Goal: Task Accomplishment & Management: Complete application form

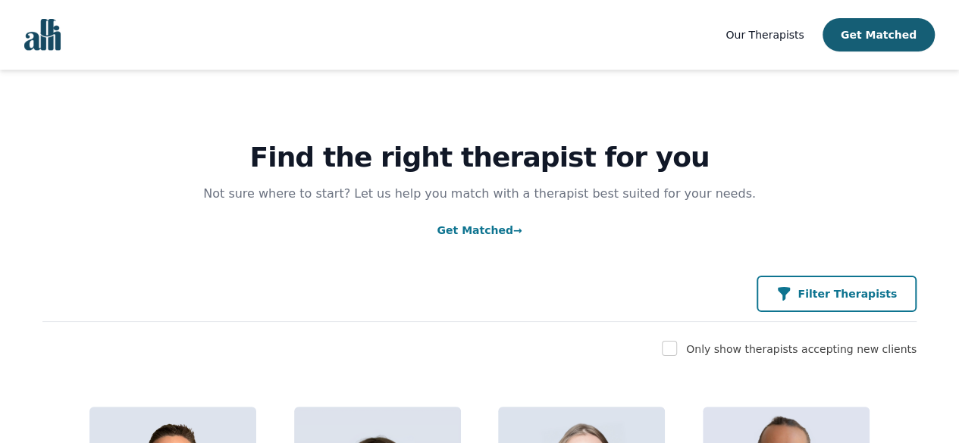
click at [825, 283] on button "Filter Therapists" at bounding box center [836, 294] width 160 height 36
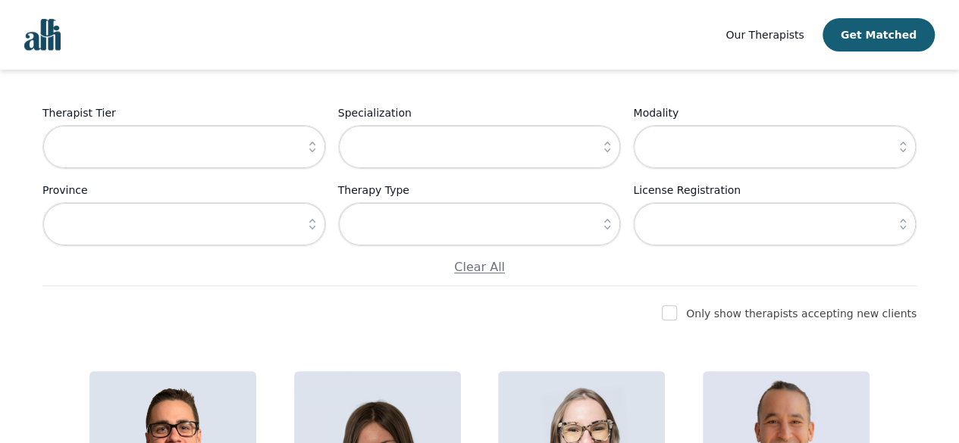
scroll to position [187, 0]
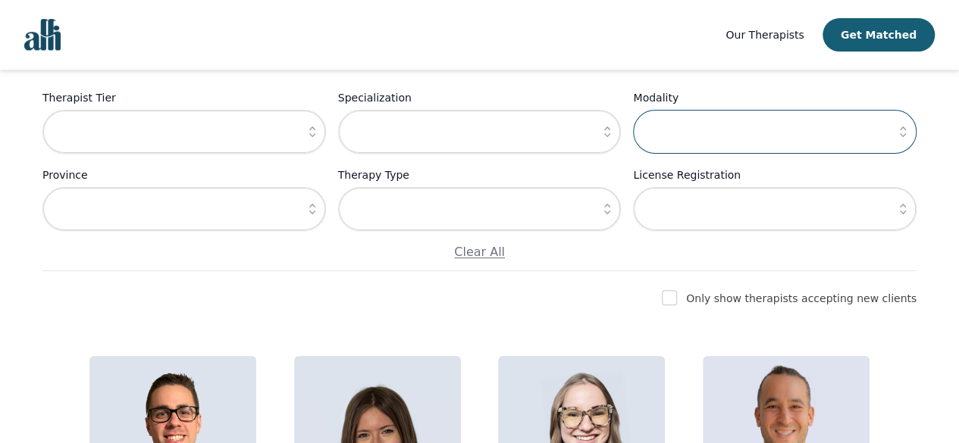
click at [860, 125] on input "text" at bounding box center [774, 132] width 283 height 44
click at [584, 131] on input "text" at bounding box center [479, 132] width 283 height 44
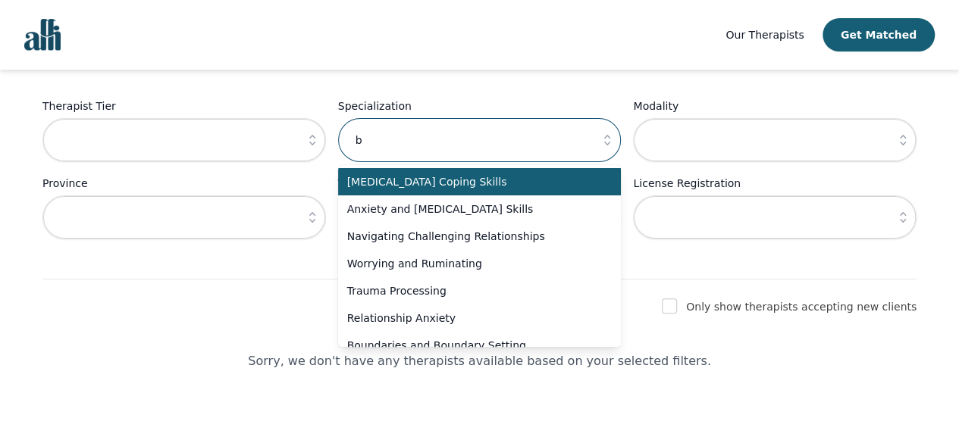
scroll to position [177, 0]
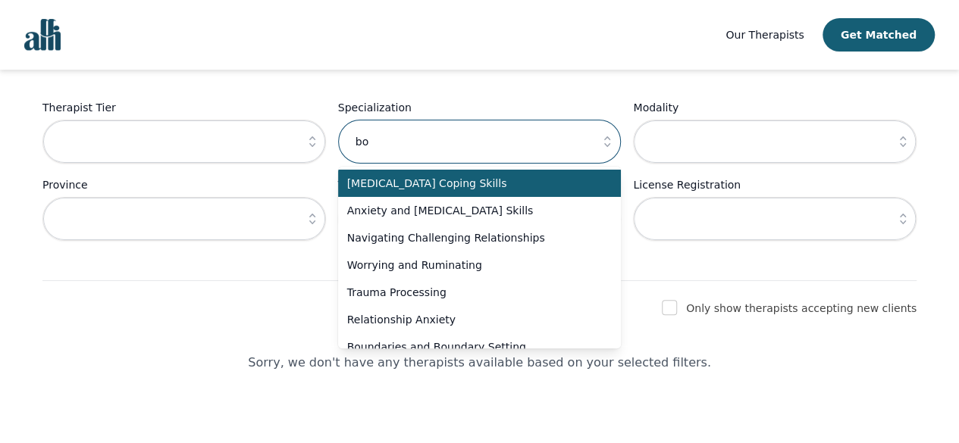
type input "b"
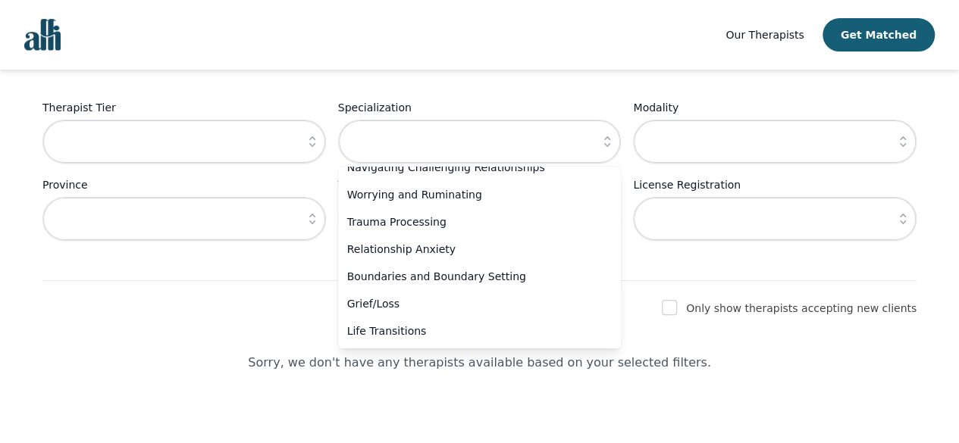
scroll to position [0, 0]
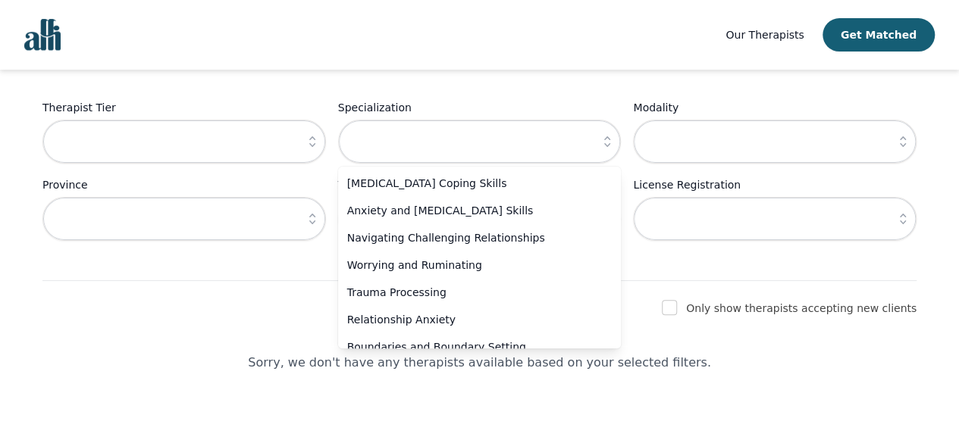
click at [666, 81] on div "Find the right therapist for you Not sure where to start? Let us help you match…" at bounding box center [479, 86] width 874 height 389
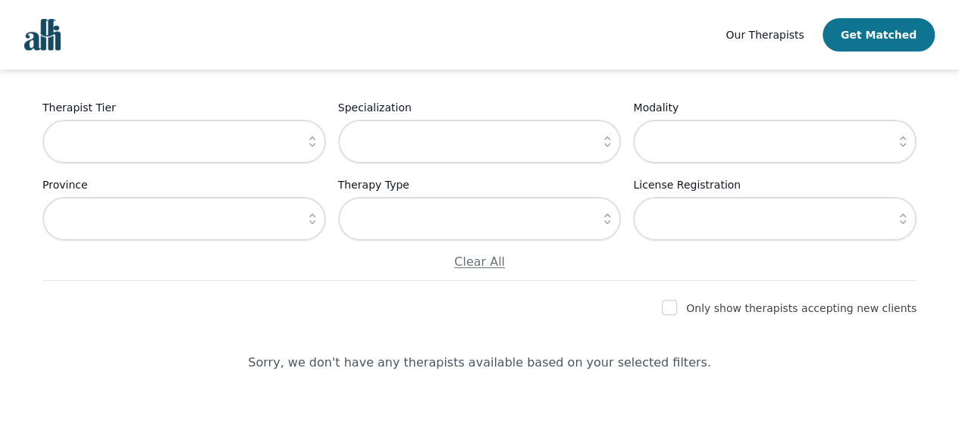
click at [865, 36] on button "Get Matched" at bounding box center [878, 34] width 112 height 33
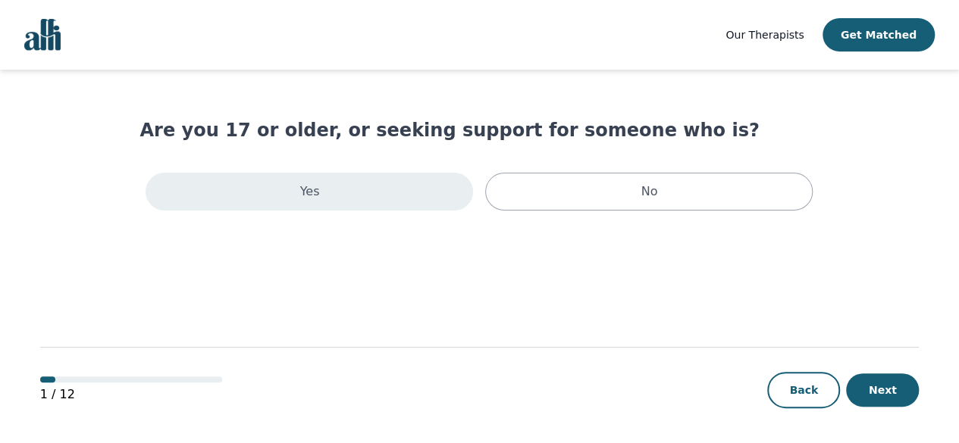
click at [367, 199] on div "Yes" at bounding box center [309, 192] width 327 height 38
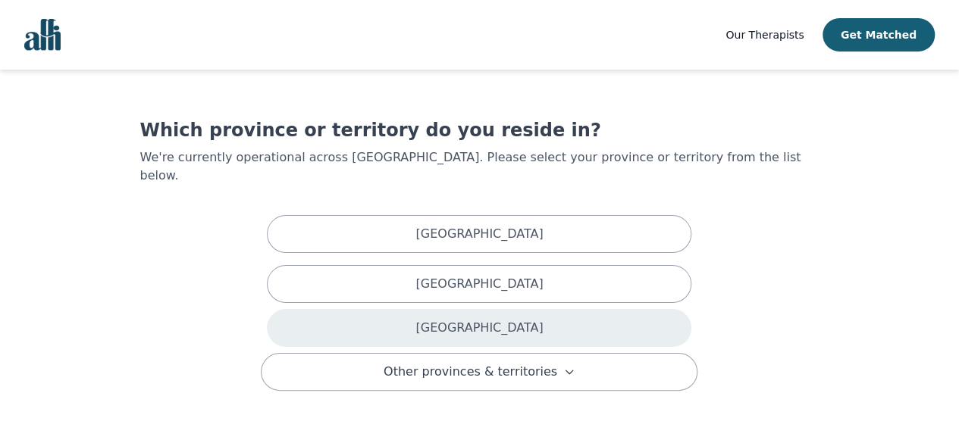
click at [435, 315] on div "[GEOGRAPHIC_DATA]" at bounding box center [479, 328] width 424 height 38
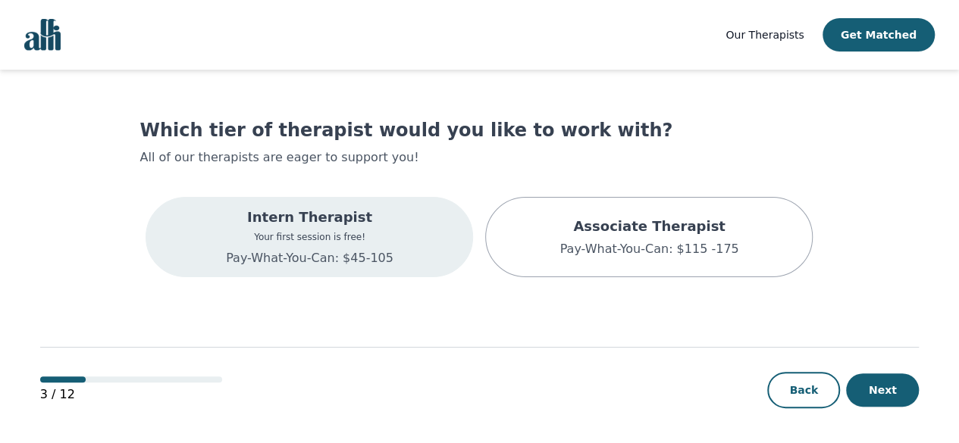
click at [401, 233] on div "Intern Therapist Your first session is free! Pay-What-You-Can: $45-105" at bounding box center [309, 237] width 327 height 80
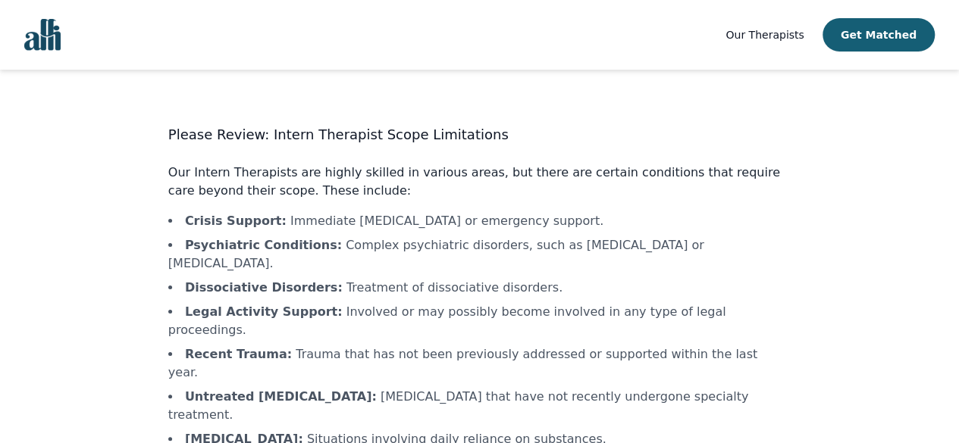
click at [956, 160] on div "Our Therapists Get Matched Please Review: Intern Therapist Scope Limitations Ou…" at bounding box center [479, 297] width 959 height 594
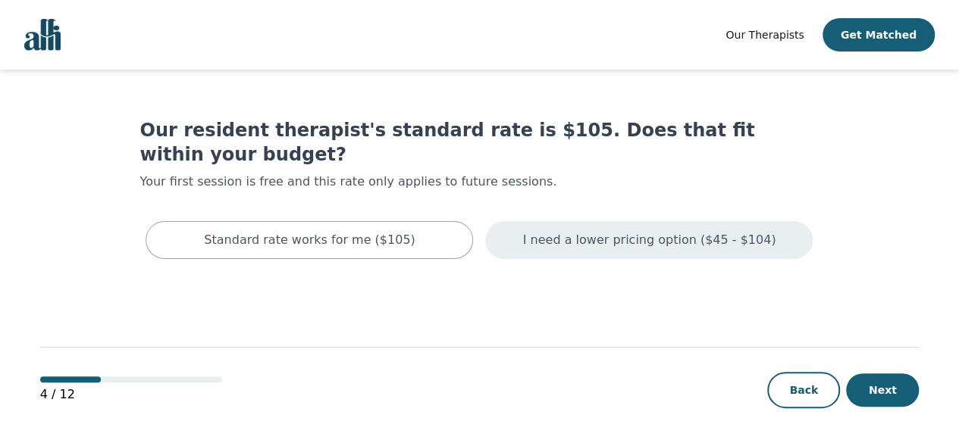
click at [644, 231] on p "I need a lower pricing option ($45 - $104)" at bounding box center [649, 240] width 253 height 18
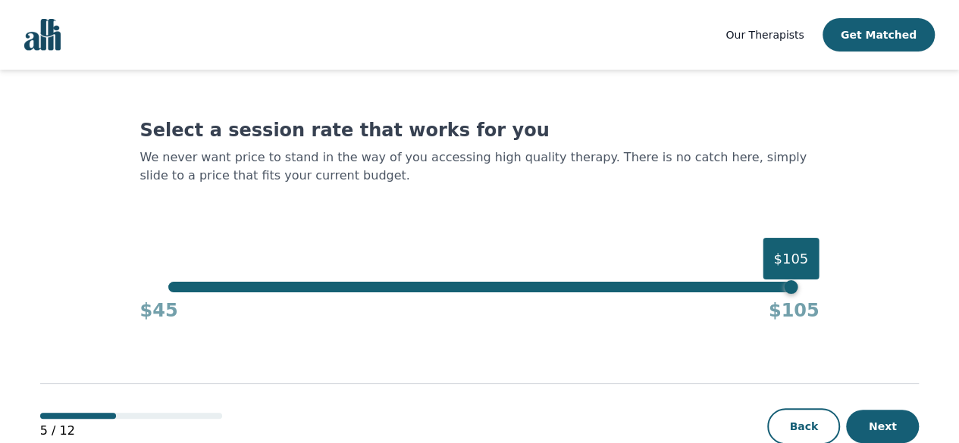
click at [794, 290] on div "$105" at bounding box center [791, 287] width 14 height 14
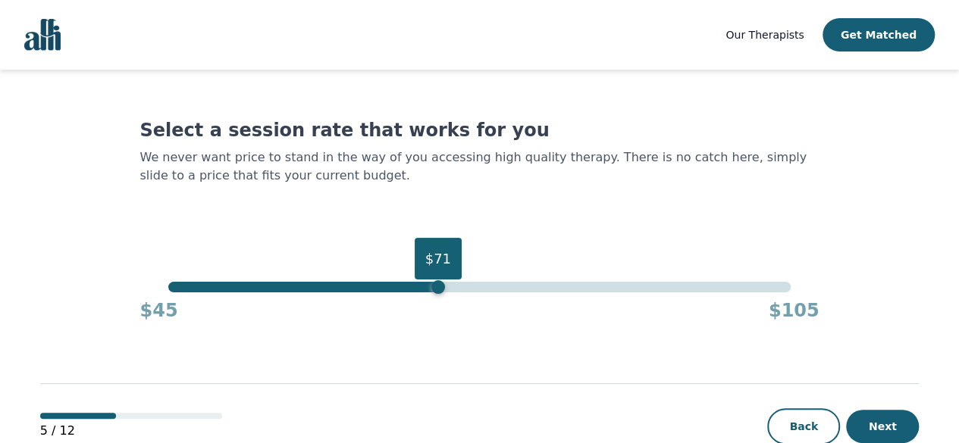
click at [443, 290] on div "$71" at bounding box center [479, 287] width 622 height 11
drag, startPoint x: 443, startPoint y: 290, endPoint x: 421, endPoint y: 291, distance: 21.2
click at [421, 291] on div "$69" at bounding box center [417, 287] width 14 height 14
drag, startPoint x: 421, startPoint y: 291, endPoint x: 409, endPoint y: 289, distance: 13.1
click at [409, 289] on div "$68" at bounding box center [407, 287] width 14 height 14
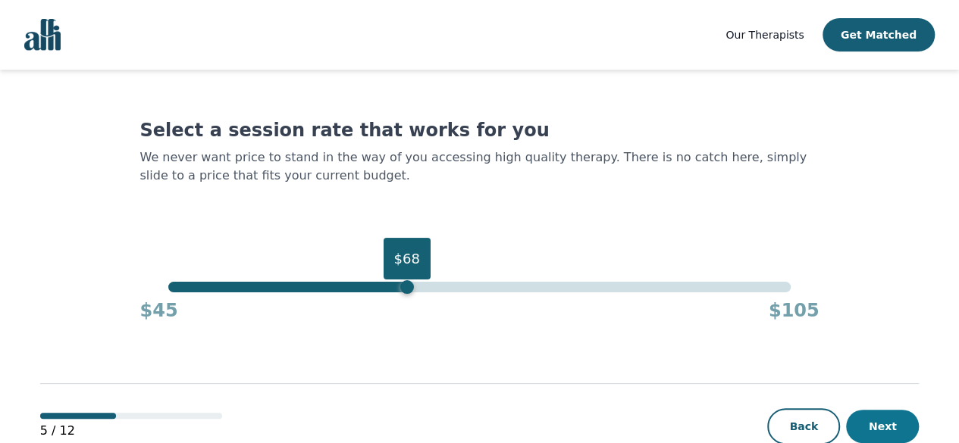
click at [875, 421] on button "Next" at bounding box center [882, 426] width 73 height 33
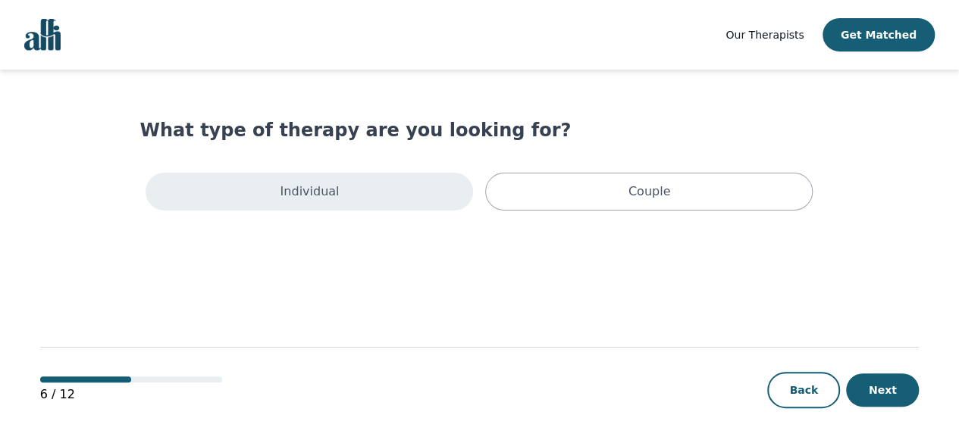
click at [405, 195] on div "Individual" at bounding box center [309, 192] width 327 height 38
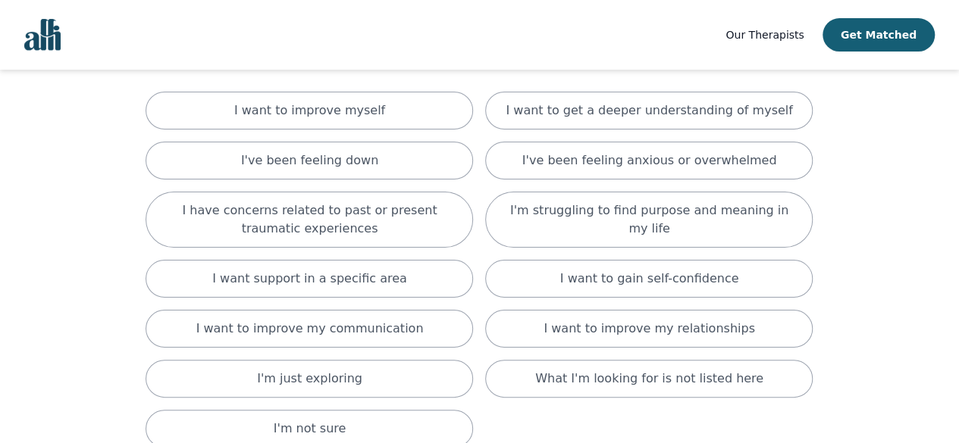
scroll to position [123, 0]
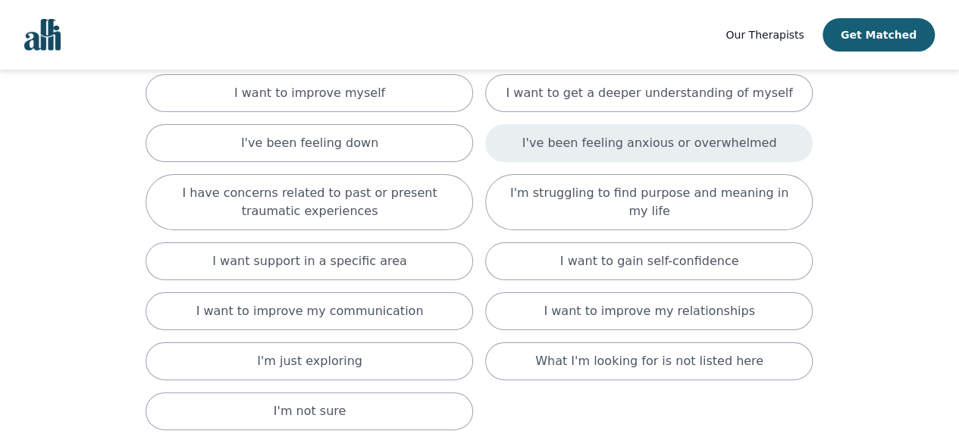
click at [637, 145] on p "I've been feeling anxious or overwhelmed" at bounding box center [649, 143] width 255 height 18
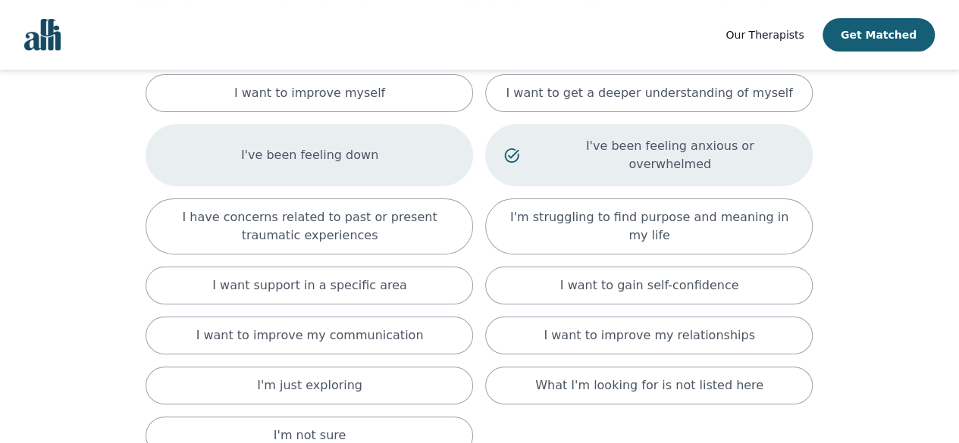
click at [432, 143] on div "I've been feeling down" at bounding box center [309, 155] width 327 height 62
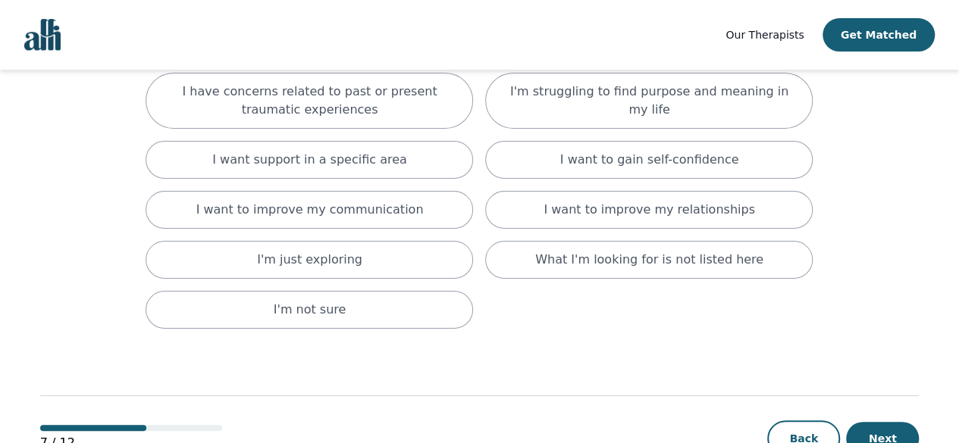
scroll to position [253, 0]
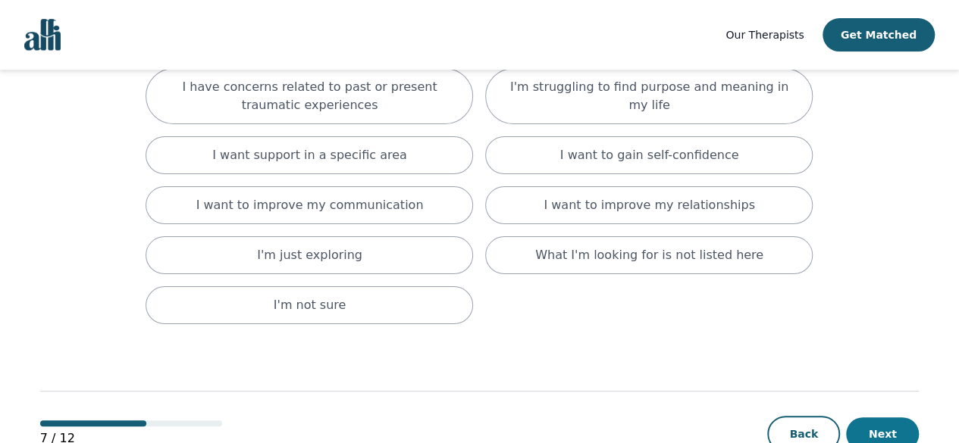
click at [879, 418] on button "Next" at bounding box center [882, 434] width 73 height 33
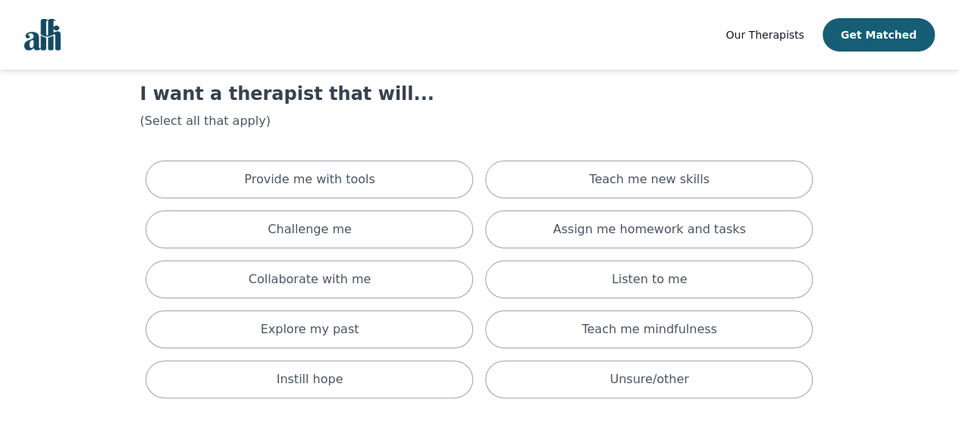
scroll to position [47, 0]
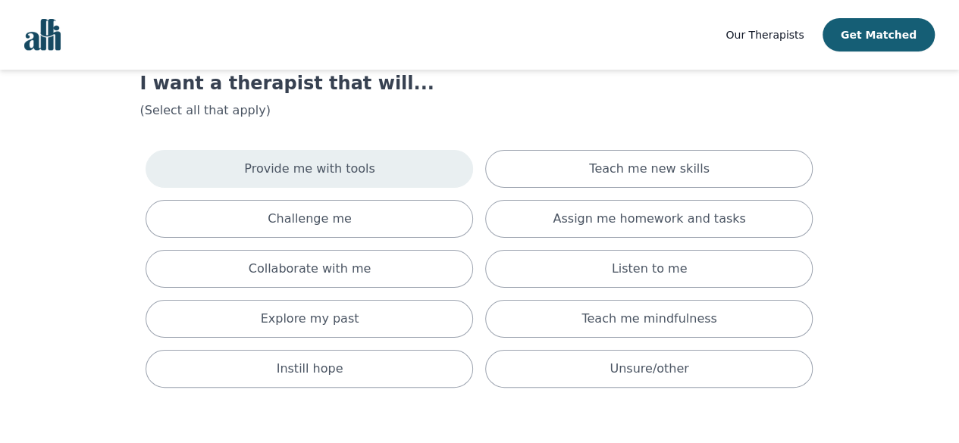
click at [391, 151] on div "Provide me with tools" at bounding box center [309, 169] width 327 height 38
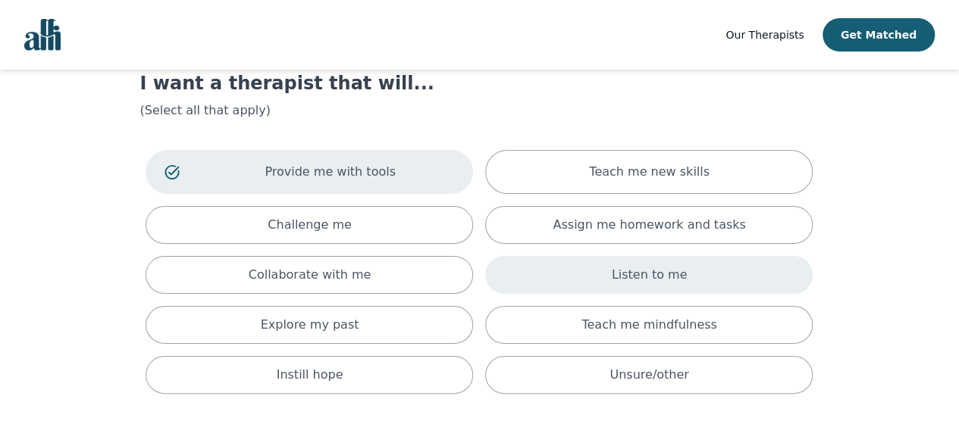
click at [738, 284] on div "Listen to me" at bounding box center [648, 275] width 327 height 38
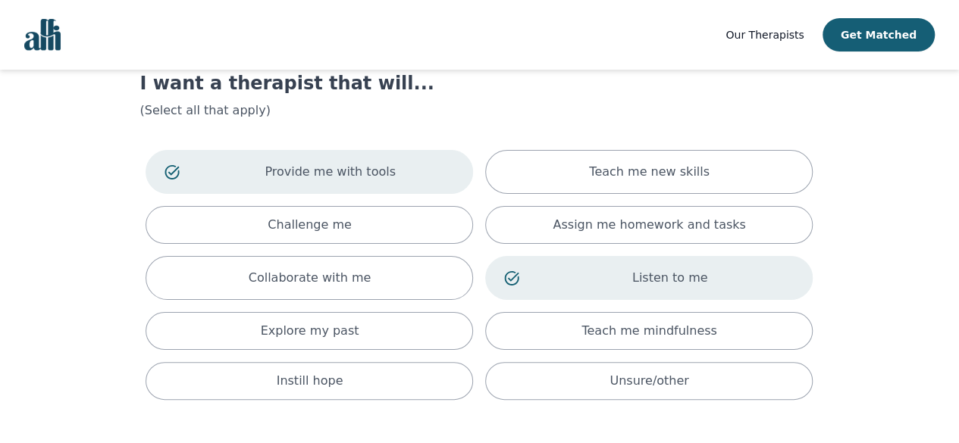
scroll to position [165, 0]
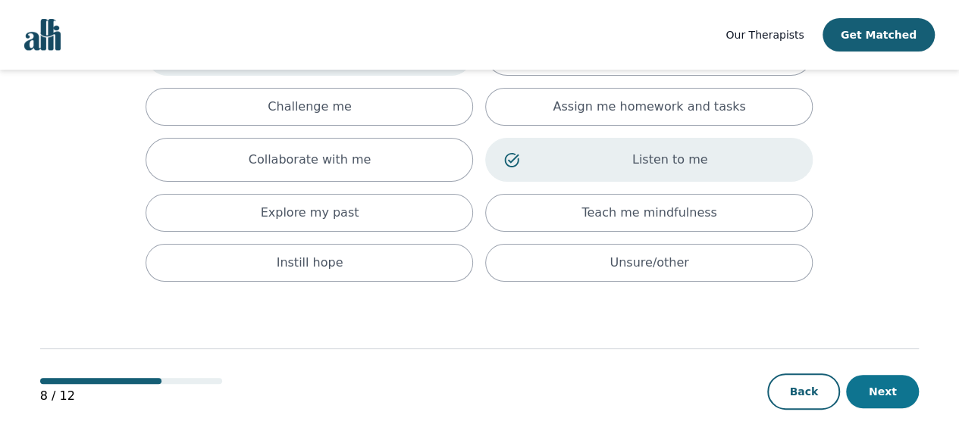
click at [885, 388] on button "Next" at bounding box center [882, 391] width 73 height 33
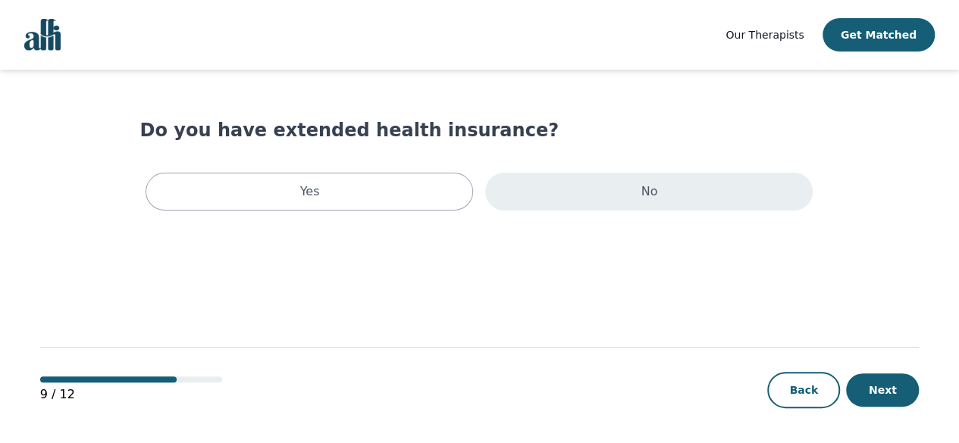
click at [692, 198] on div "No" at bounding box center [648, 192] width 327 height 38
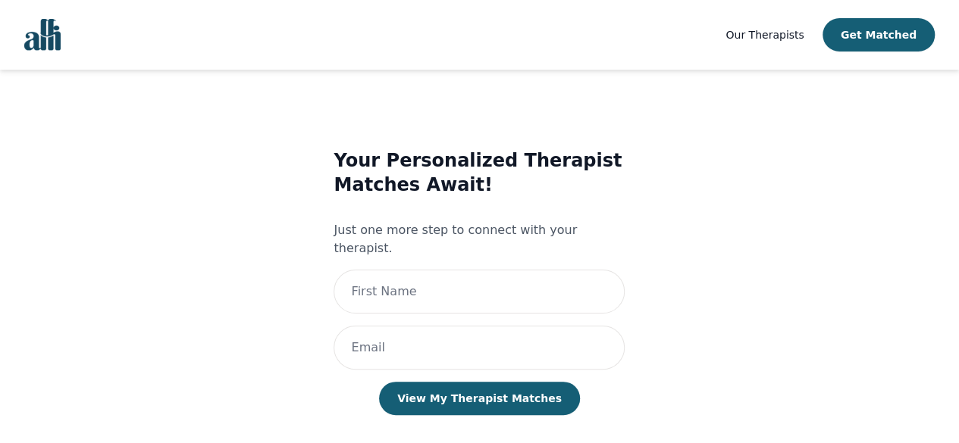
scroll to position [7, 0]
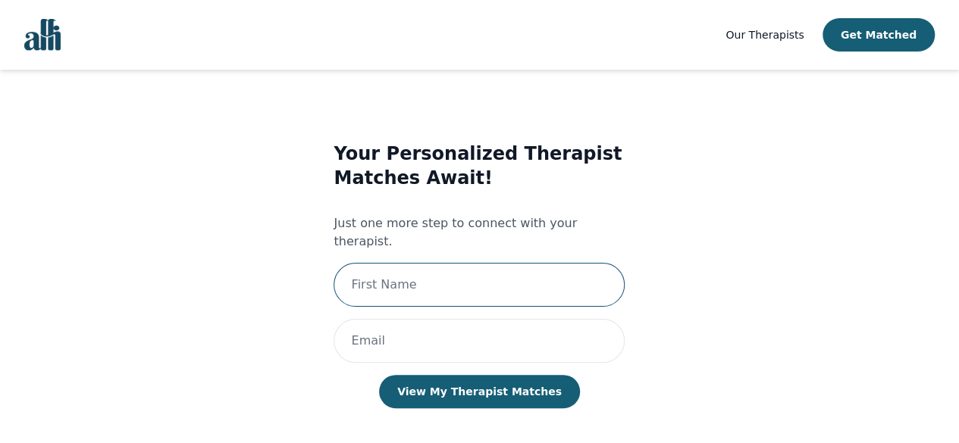
click at [600, 266] on input "text" at bounding box center [479, 285] width 291 height 44
type input "white"
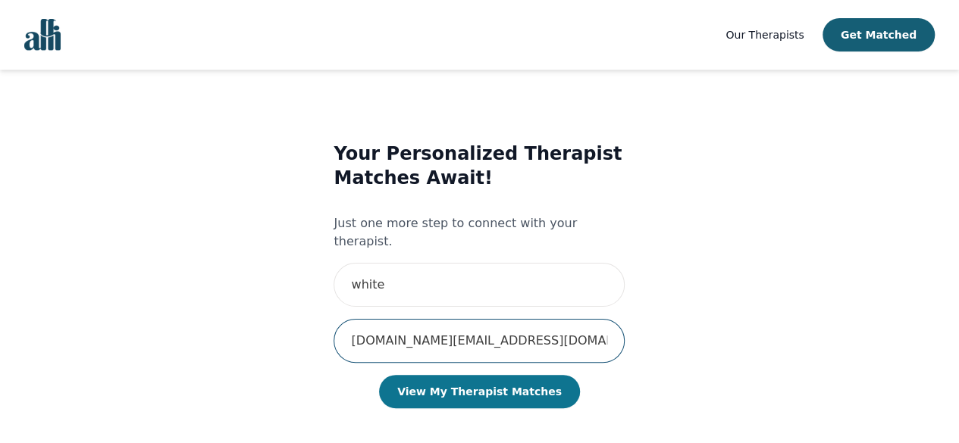
type input "[DOMAIN_NAME][EMAIL_ADDRESS][DOMAIN_NAME]"
click at [517, 380] on button "View My Therapist Matches" at bounding box center [479, 391] width 201 height 33
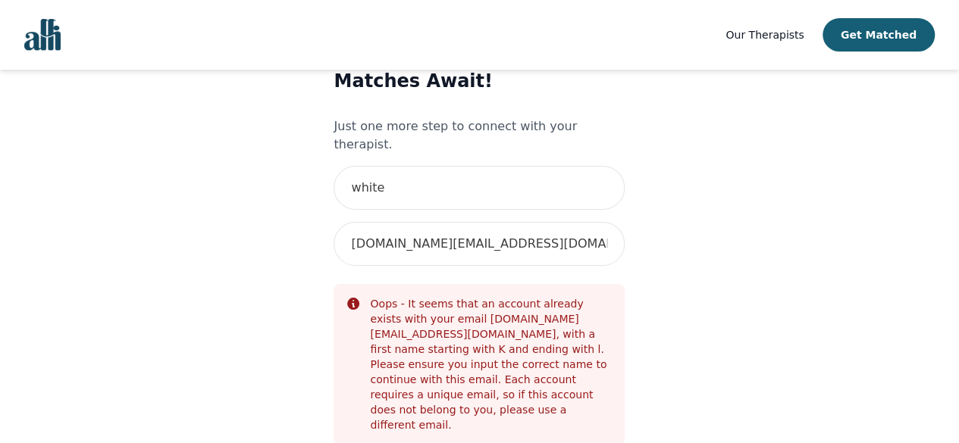
scroll to position [109, 0]
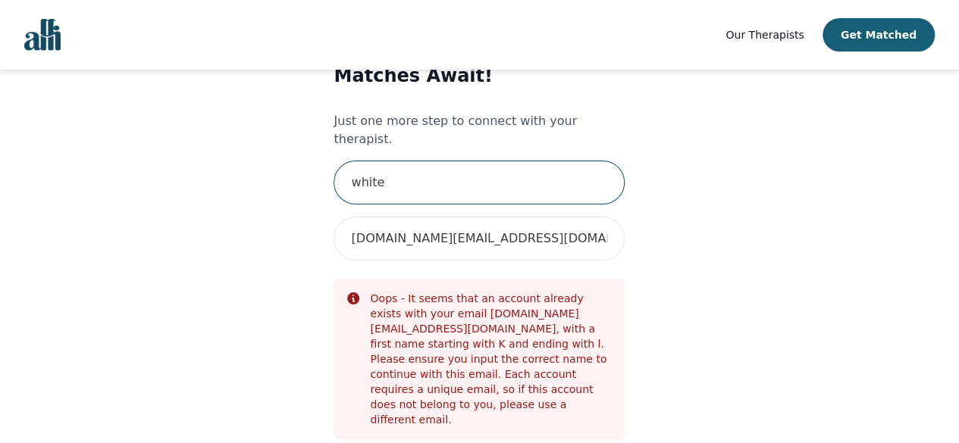
drag, startPoint x: 420, startPoint y: 152, endPoint x: 285, endPoint y: 146, distance: 135.1
click at [285, 146] on div "Your Personalized Therapist Matches Await! Just one more step to connect with y…" at bounding box center [479, 283] width 622 height 537
click at [420, 169] on input "KG" at bounding box center [479, 183] width 291 height 44
type input "K"
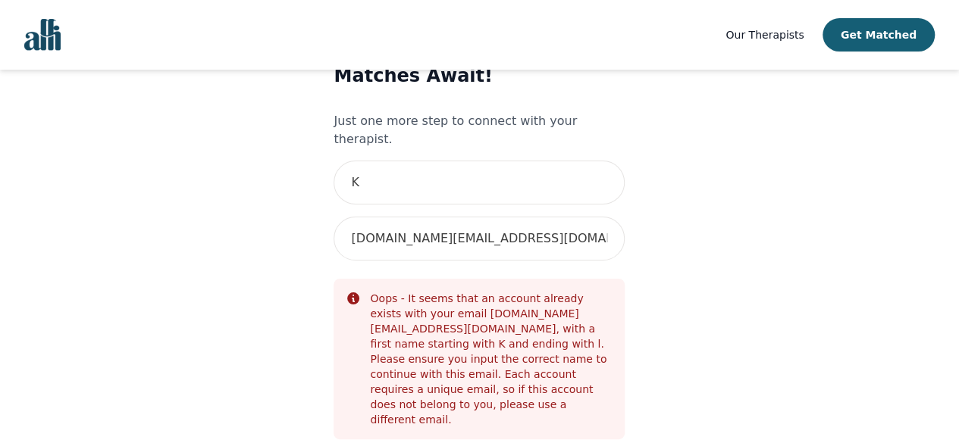
click at [831, 349] on main "Your Personalized Therapist Matches Await! Just one more step to connect with y…" at bounding box center [479, 256] width 879 height 591
click at [442, 161] on input "K" at bounding box center [479, 183] width 291 height 44
type input "[PERSON_NAME]"
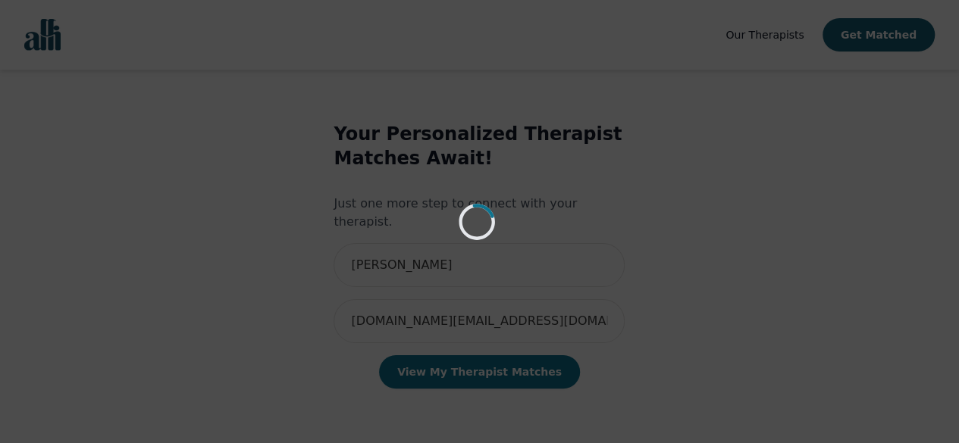
scroll to position [7, 0]
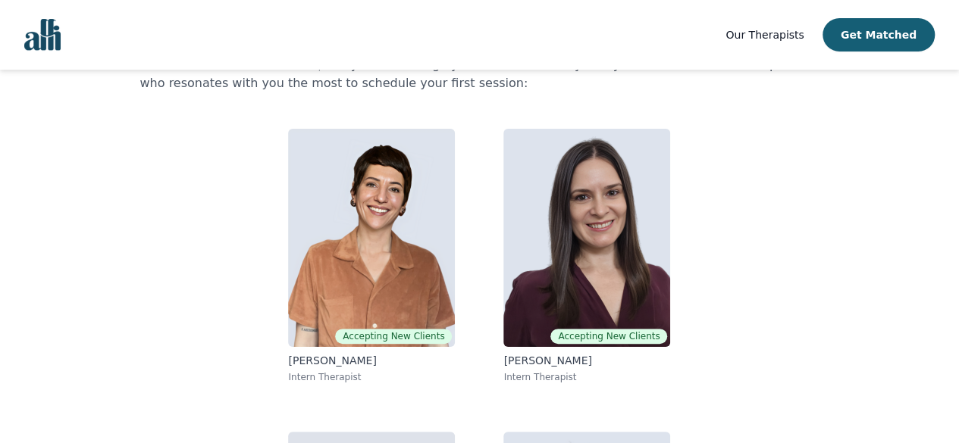
scroll to position [347, 0]
